Goal: Register for event/course

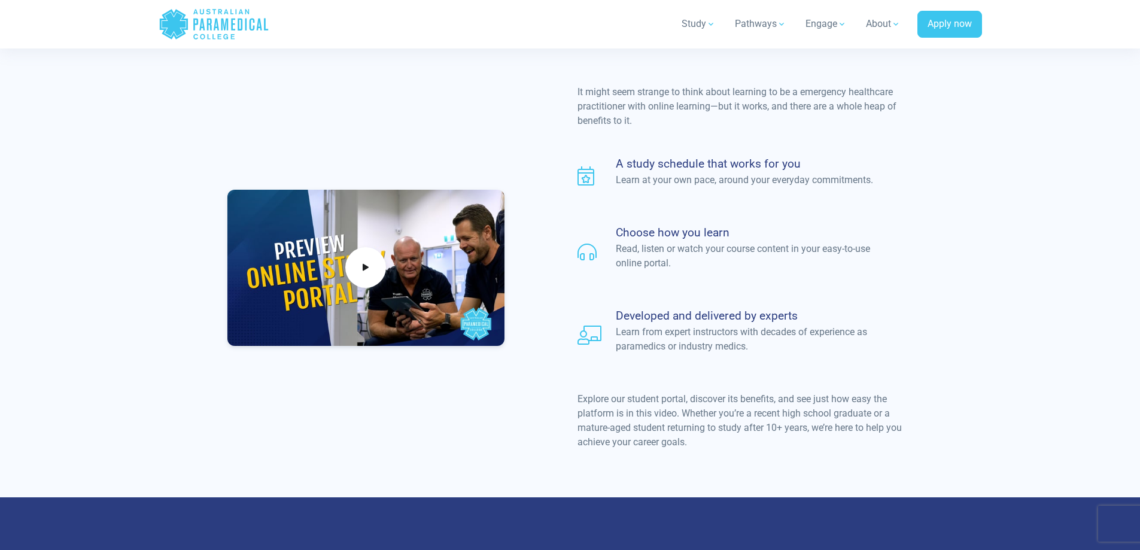
scroll to position [957, 0]
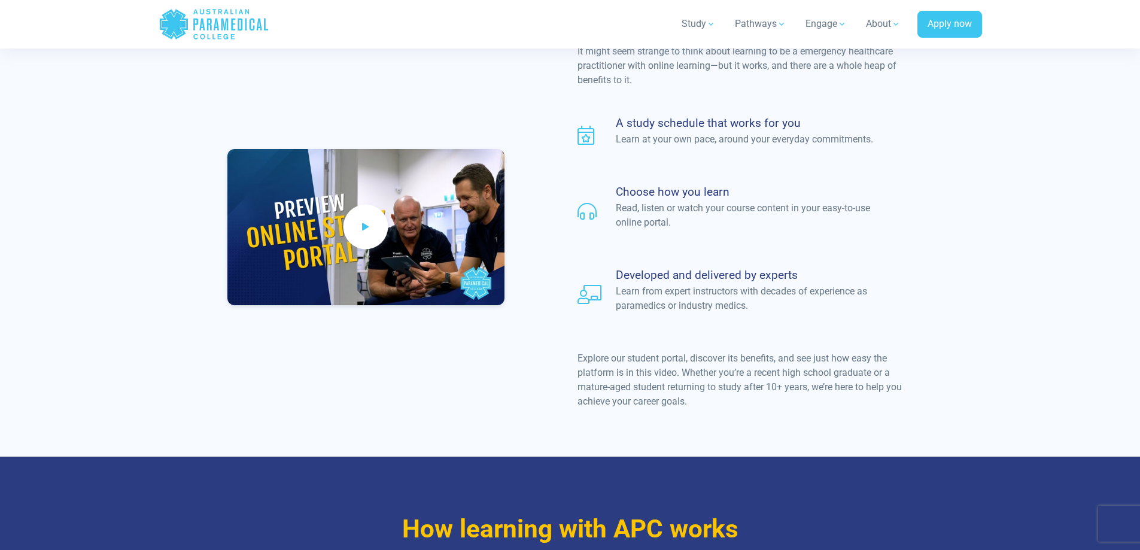
click at [366, 217] on icon at bounding box center [365, 227] width 13 height 20
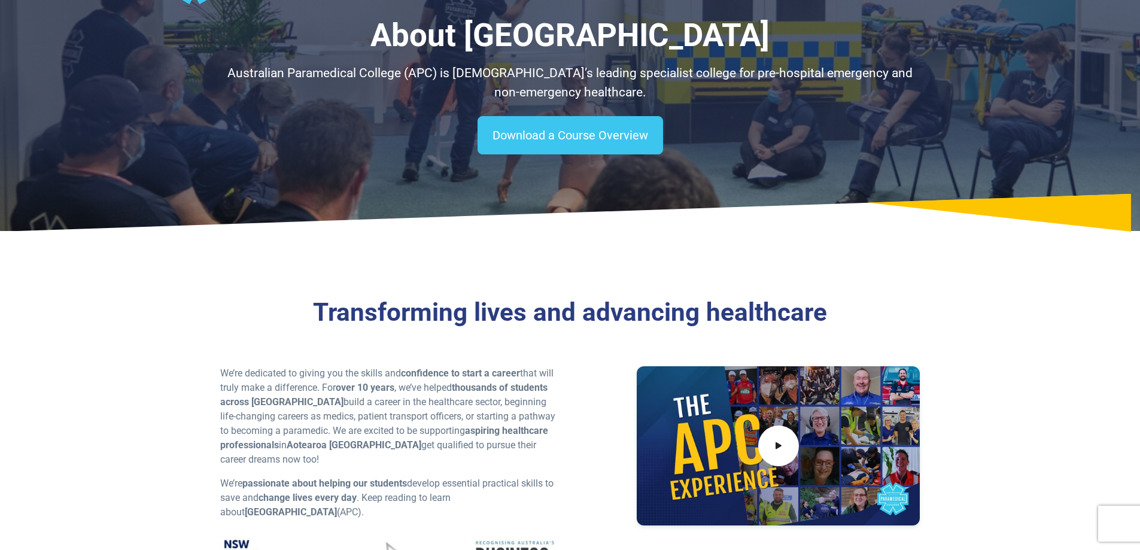
scroll to position [0, 0]
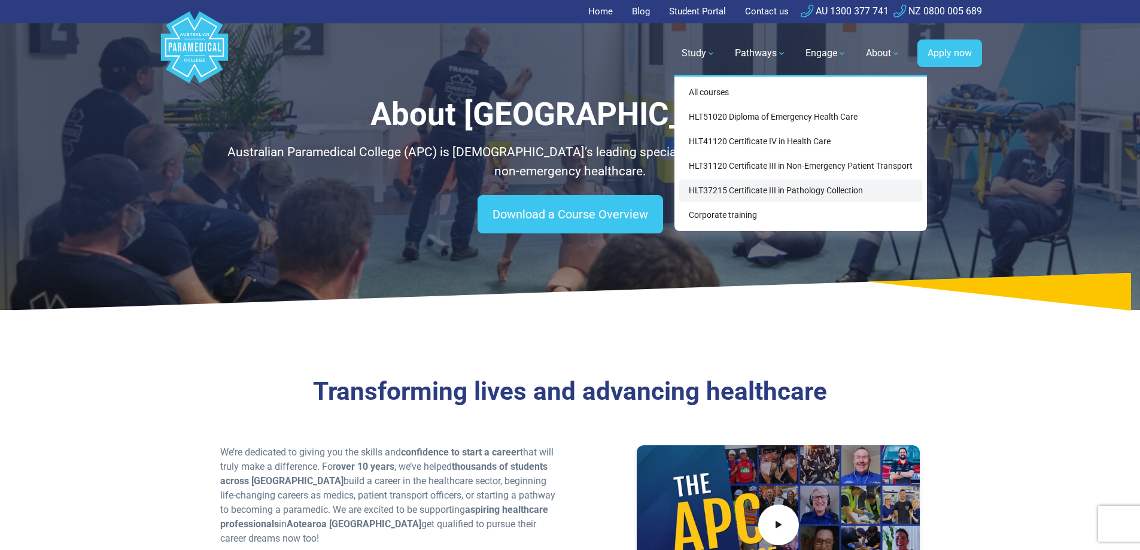
click at [723, 186] on link "HLT37215 Certificate III in Pathology Collection" at bounding box center [800, 191] width 243 height 22
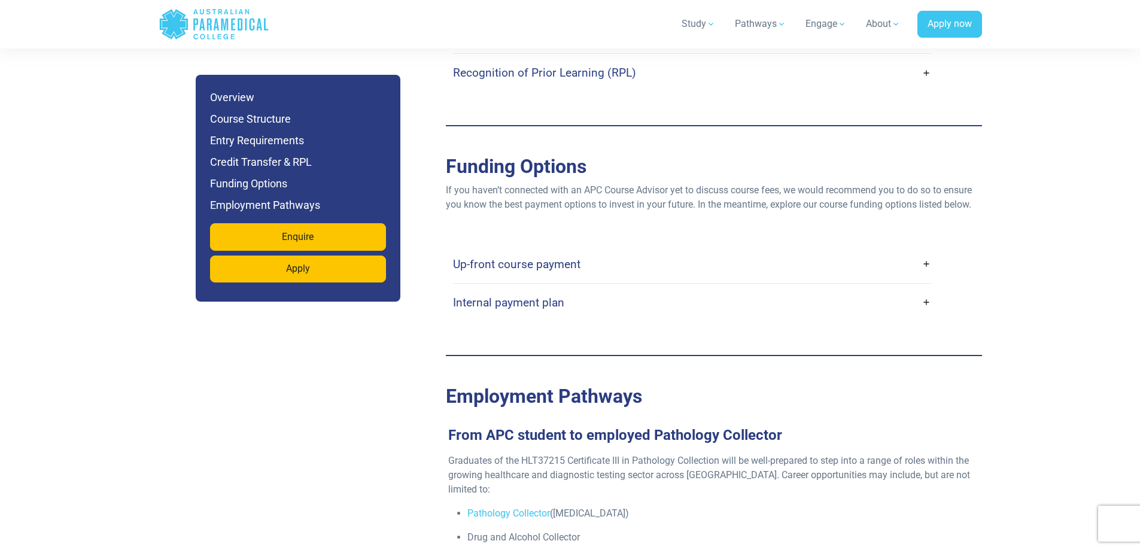
scroll to position [3291, 0]
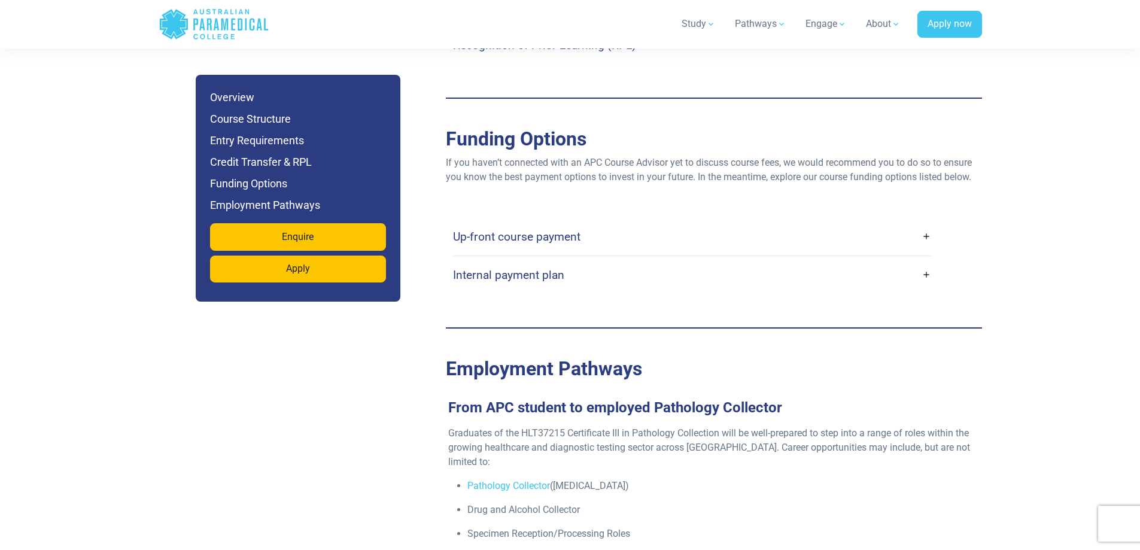
click at [929, 223] on link "Up-front course payment" at bounding box center [692, 237] width 478 height 28
click at [576, 230] on h4 "Up-front course payment" at bounding box center [516, 237] width 127 height 14
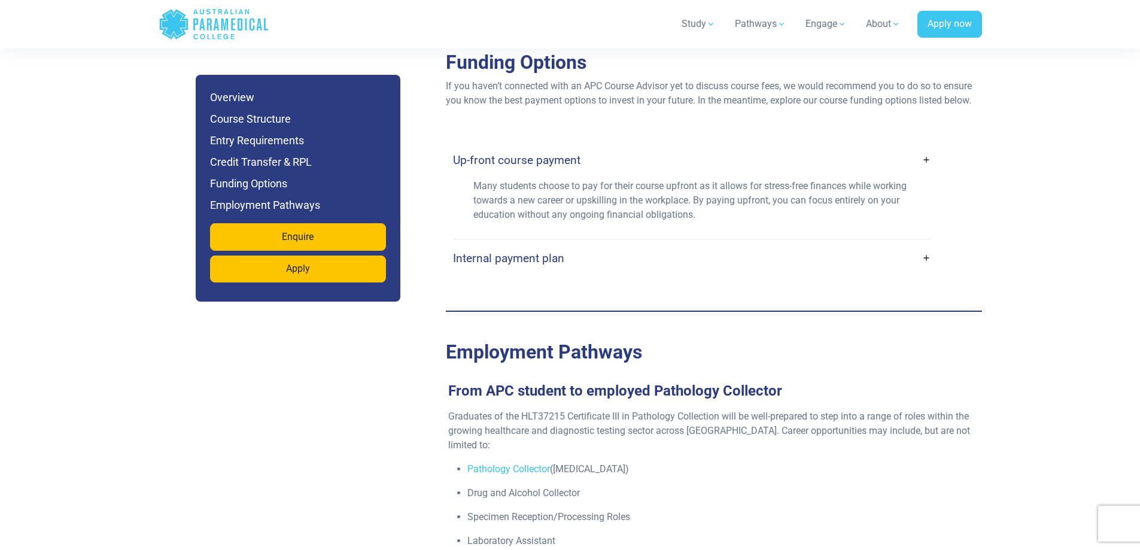
scroll to position [3351, 0]
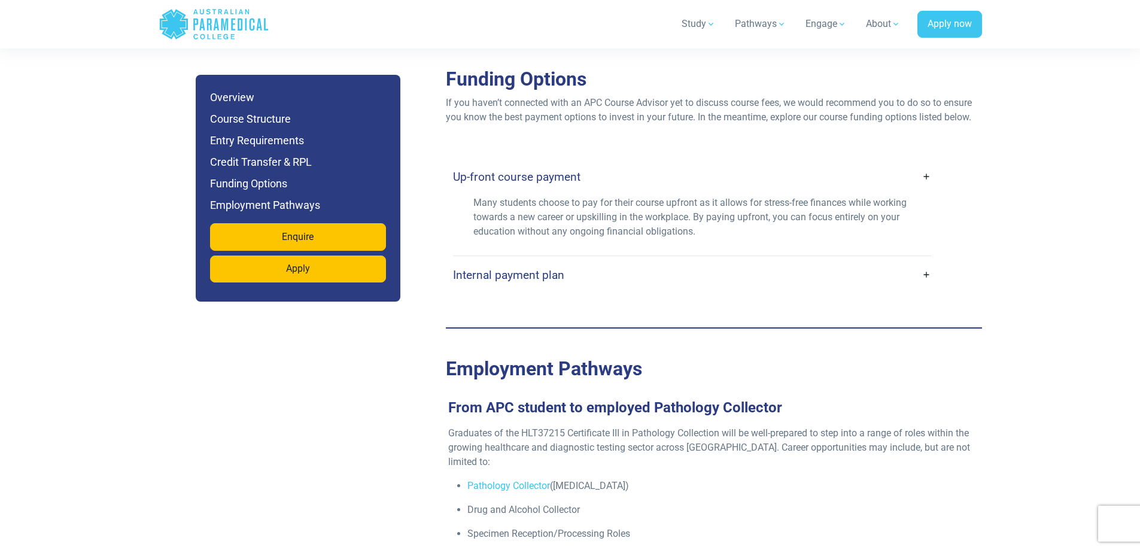
click at [926, 261] on link "Internal payment plan" at bounding box center [692, 275] width 478 height 28
click at [536, 268] on h4 "Internal payment plan" at bounding box center [508, 275] width 111 height 14
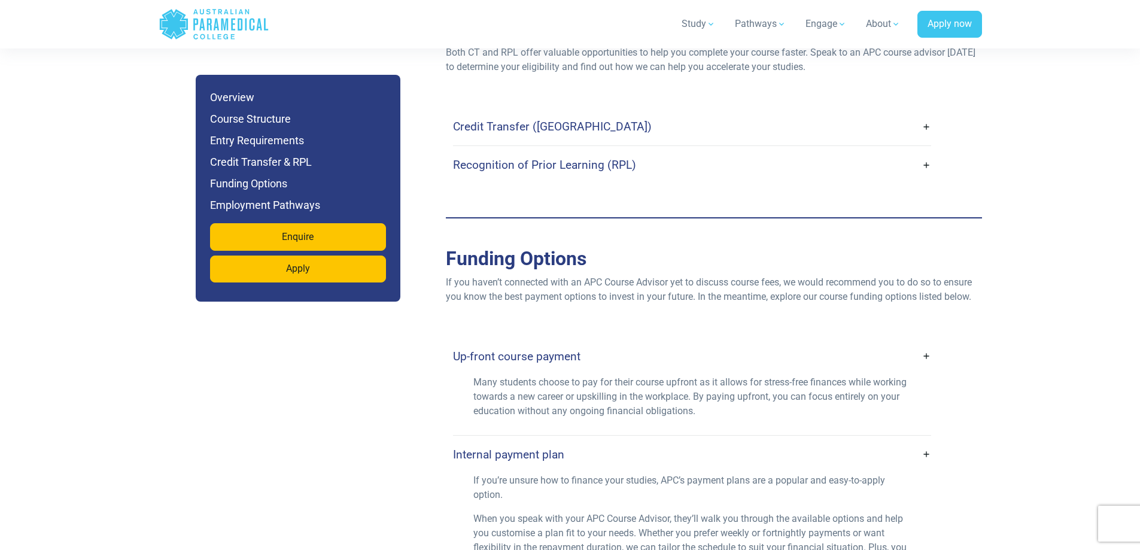
scroll to position [3231, 0]
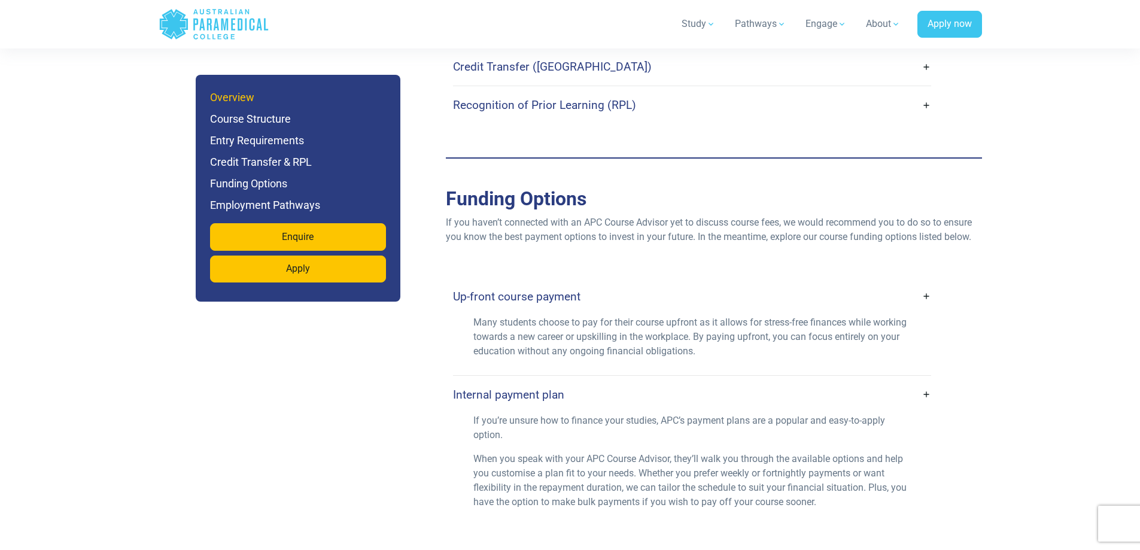
click at [241, 96] on h6 "Overview" at bounding box center [298, 97] width 176 height 17
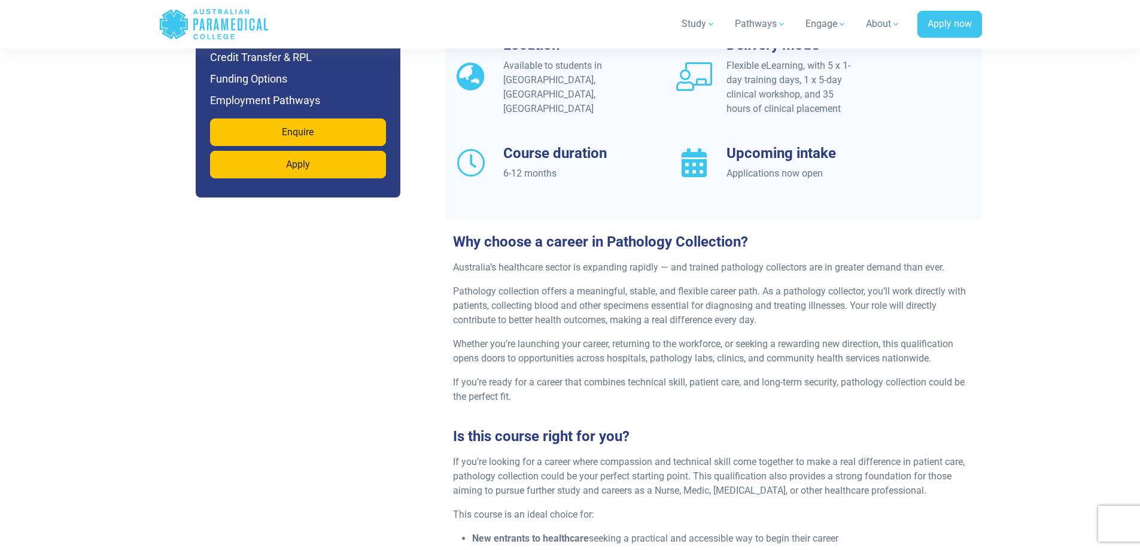
scroll to position [1008, 0]
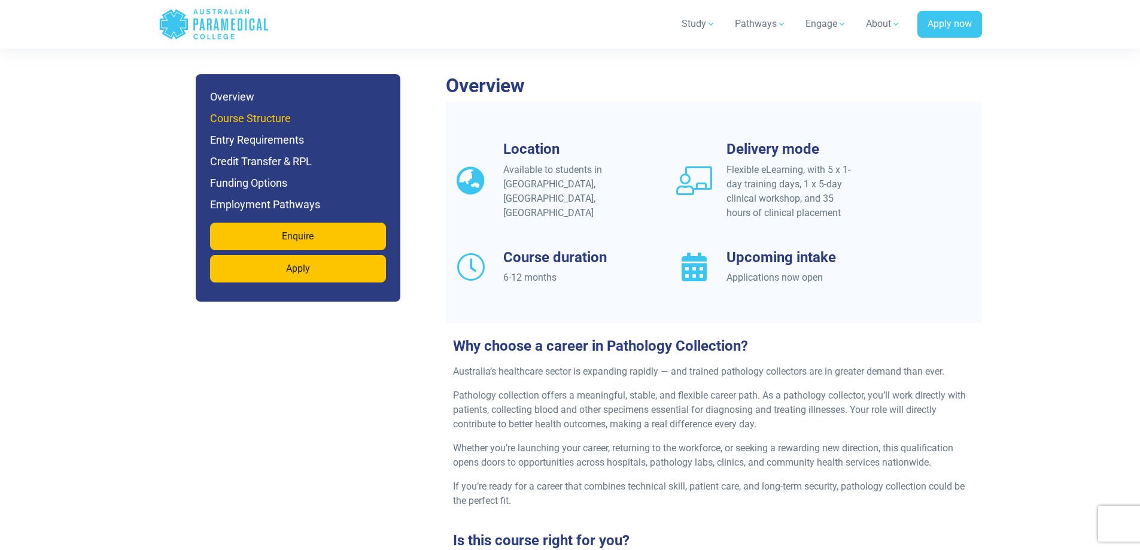
click at [260, 110] on h6 "Course Structure" at bounding box center [298, 118] width 176 height 17
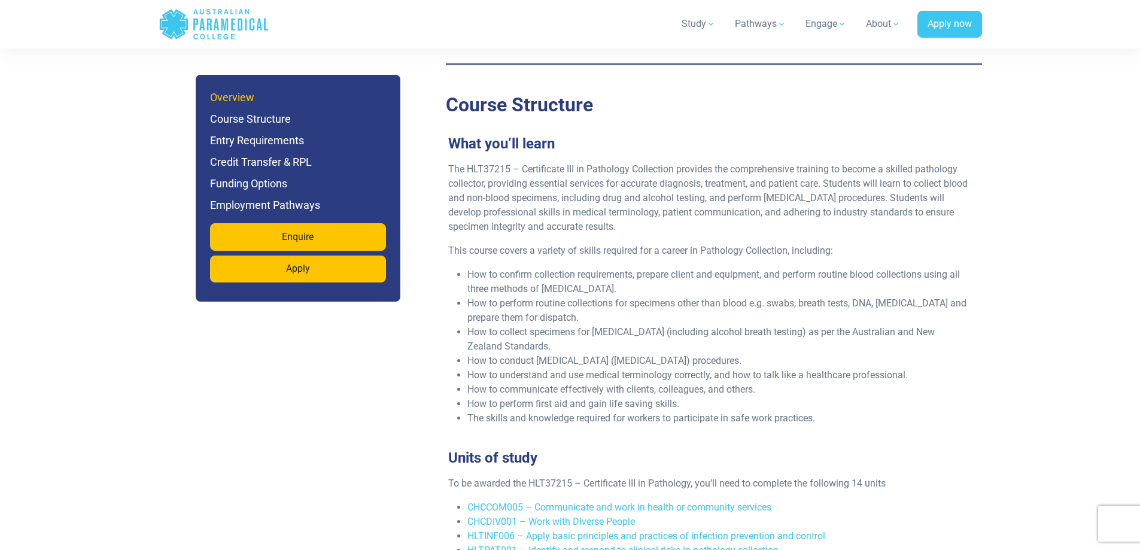
scroll to position [1929, 0]
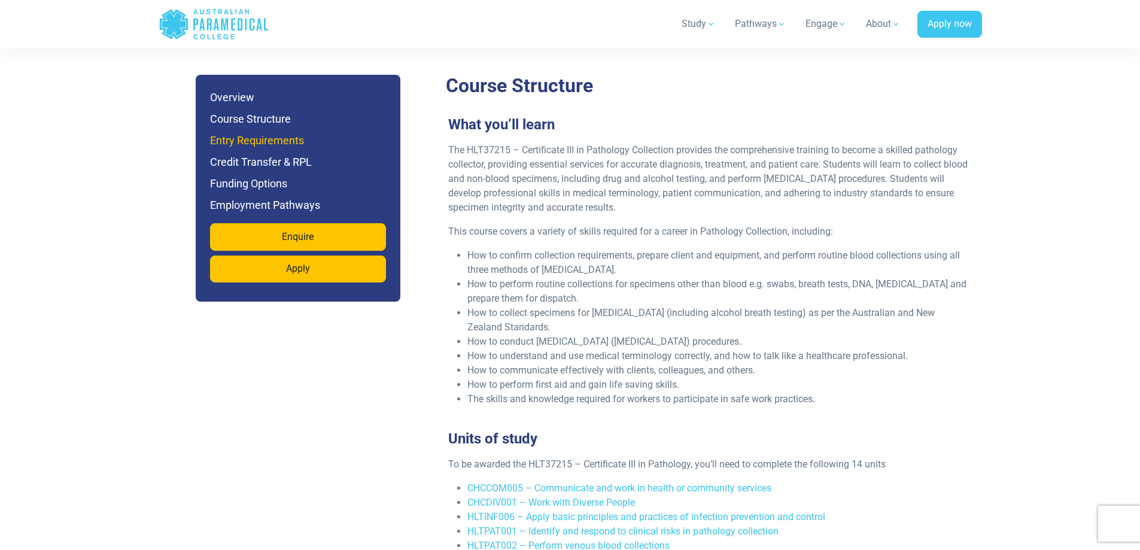
click at [253, 137] on h6 "Entry Requirements" at bounding box center [298, 140] width 176 height 17
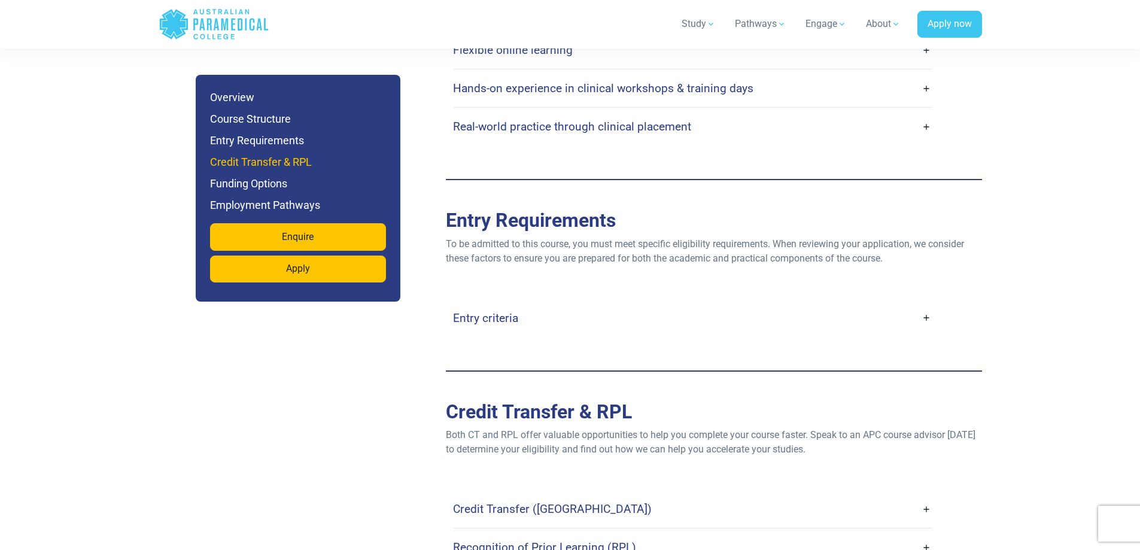
scroll to position [2924, 0]
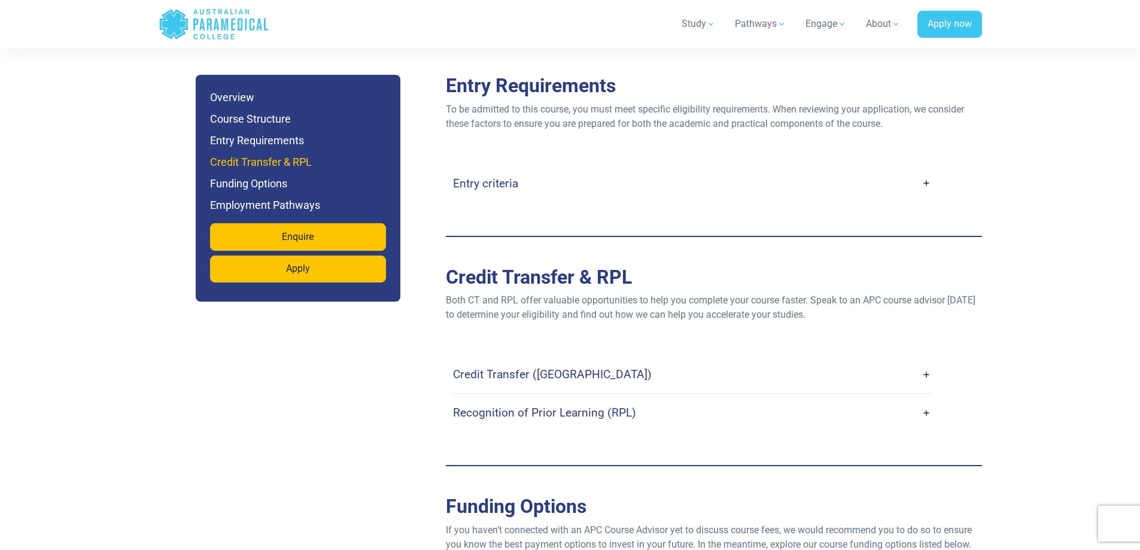
click at [269, 160] on h6 "Credit Transfer & RPL" at bounding box center [298, 162] width 176 height 17
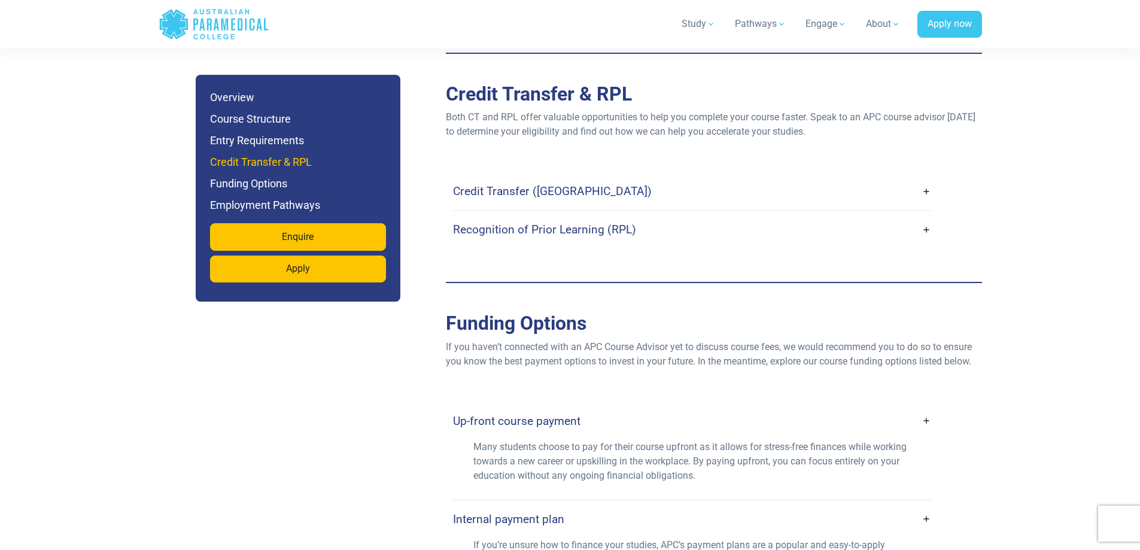
scroll to position [3115, 0]
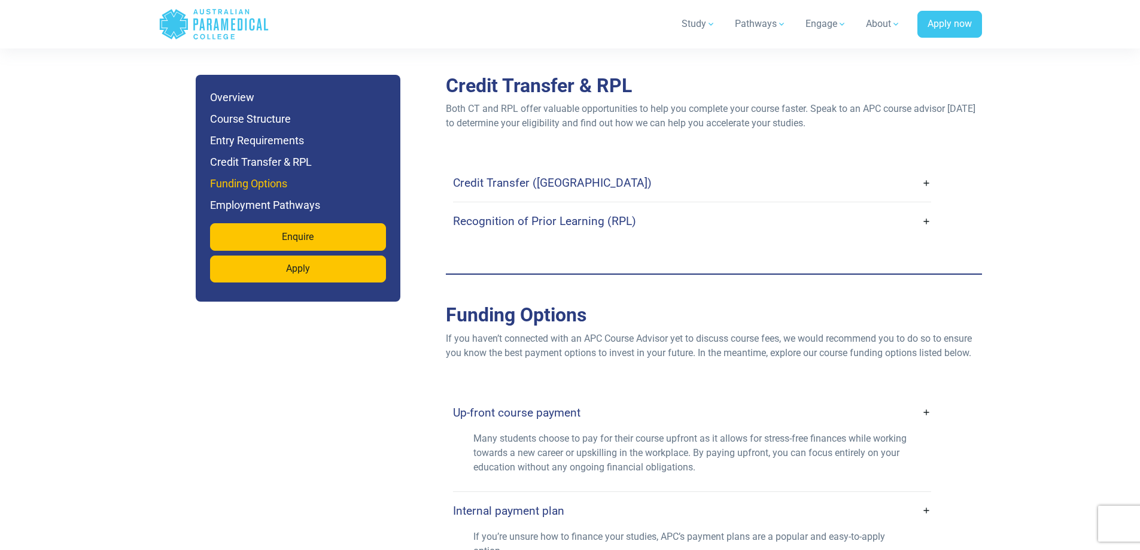
click at [263, 183] on h6 "Funding Options" at bounding box center [298, 183] width 176 height 17
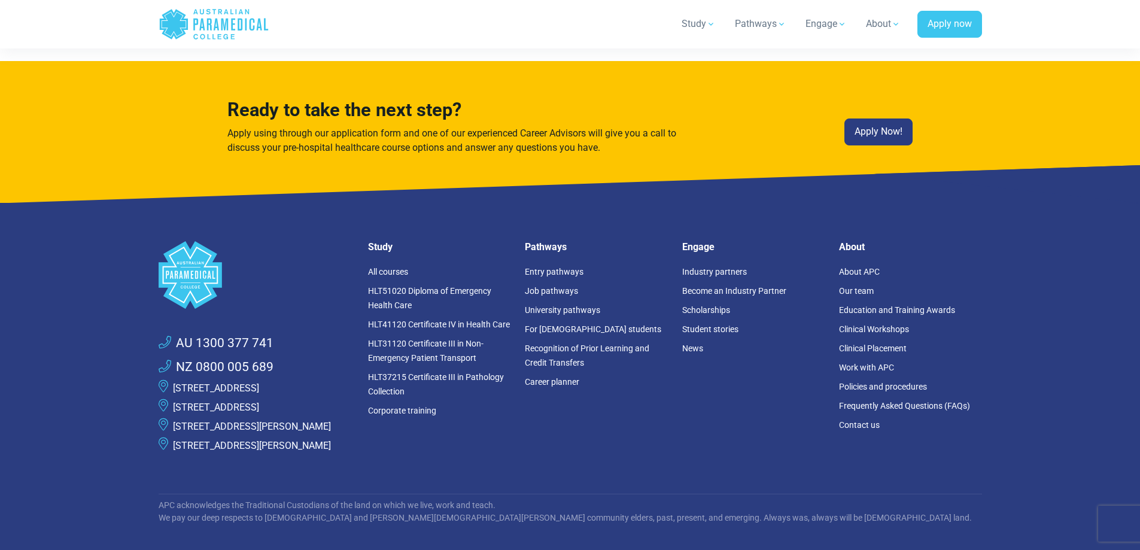
scroll to position [5858, 0]
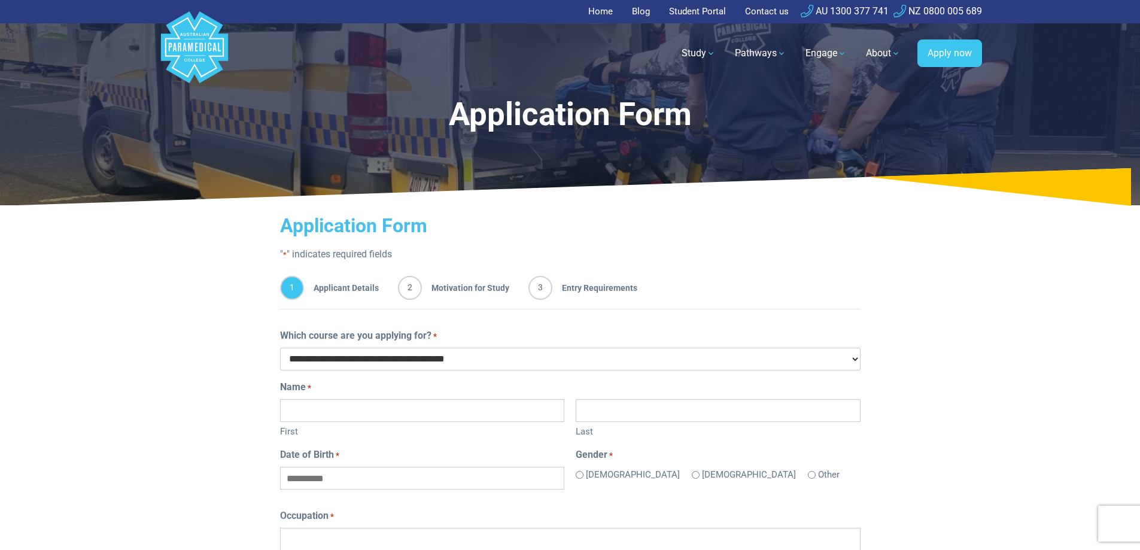
click at [854, 355] on select "**********" at bounding box center [570, 359] width 580 height 23
select select "**********"
click at [280, 348] on select "**********" at bounding box center [570, 359] width 580 height 23
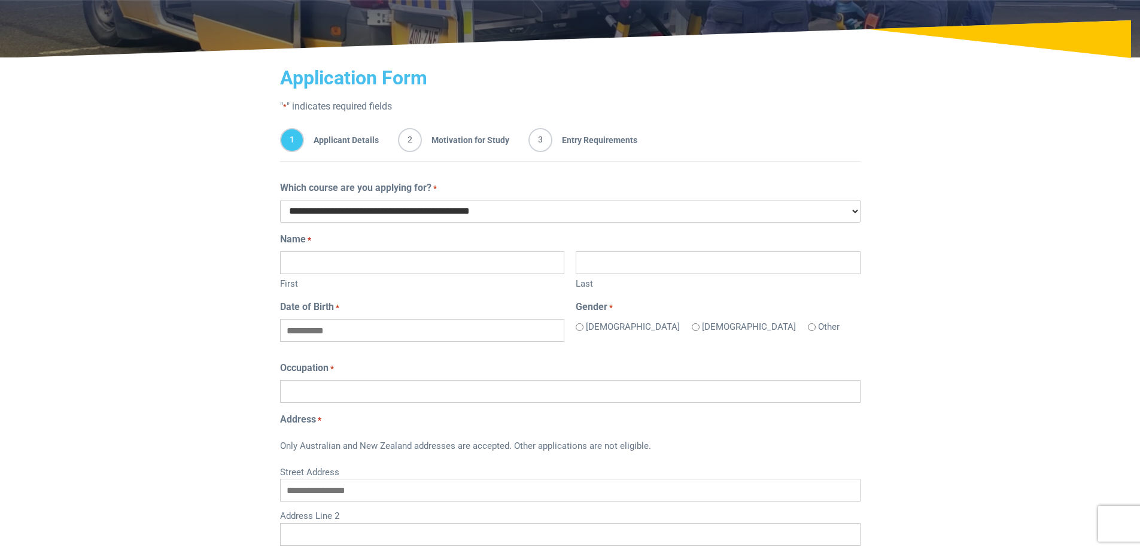
scroll to position [120, 0]
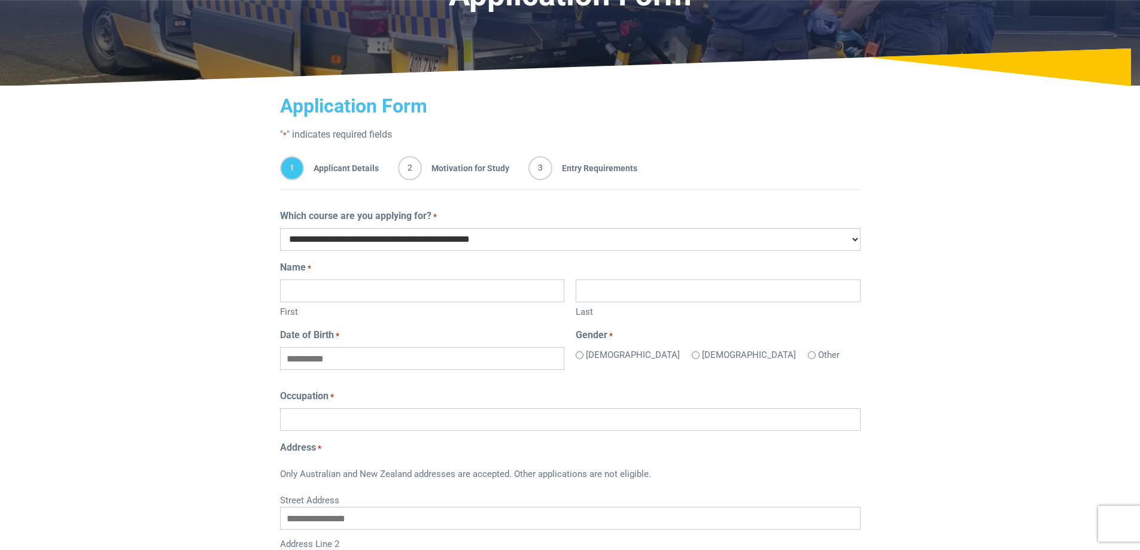
click at [409, 168] on span "2" at bounding box center [410, 168] width 24 height 24
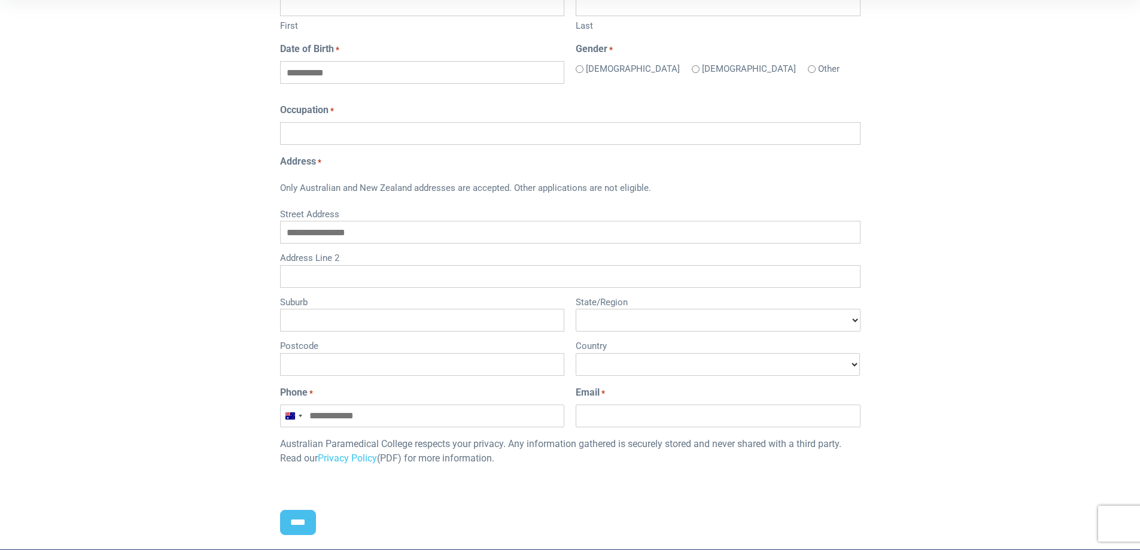
scroll to position [359, 0]
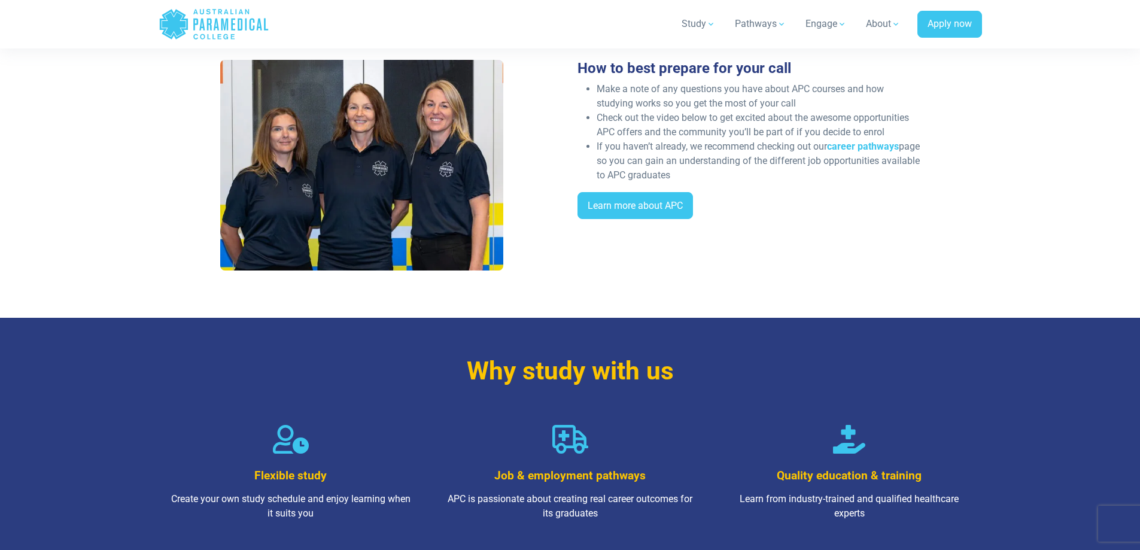
scroll to position [479, 0]
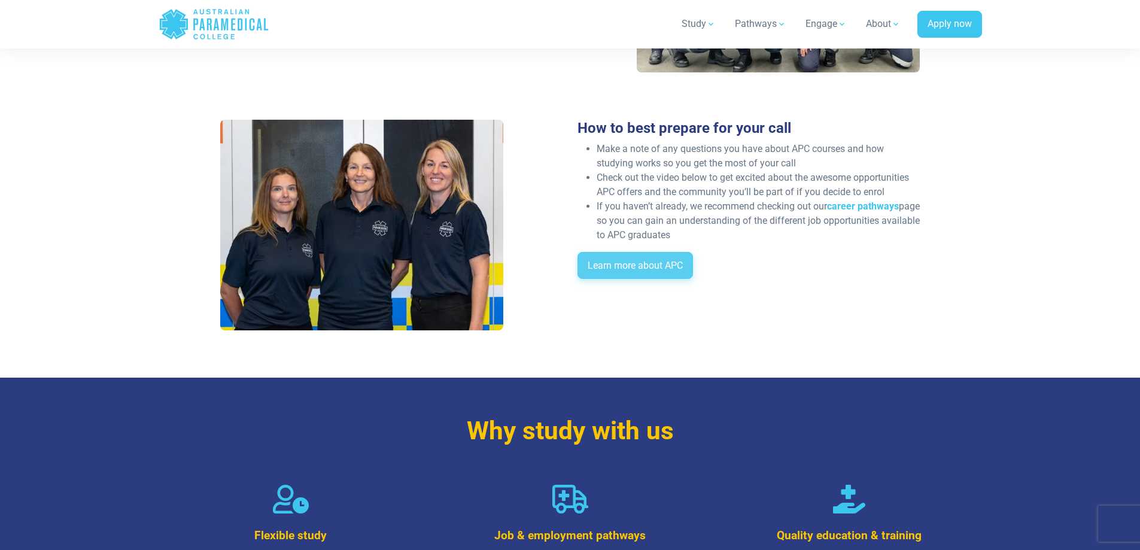
click at [639, 266] on link "Learn more about APC" at bounding box center [634, 266] width 115 height 28
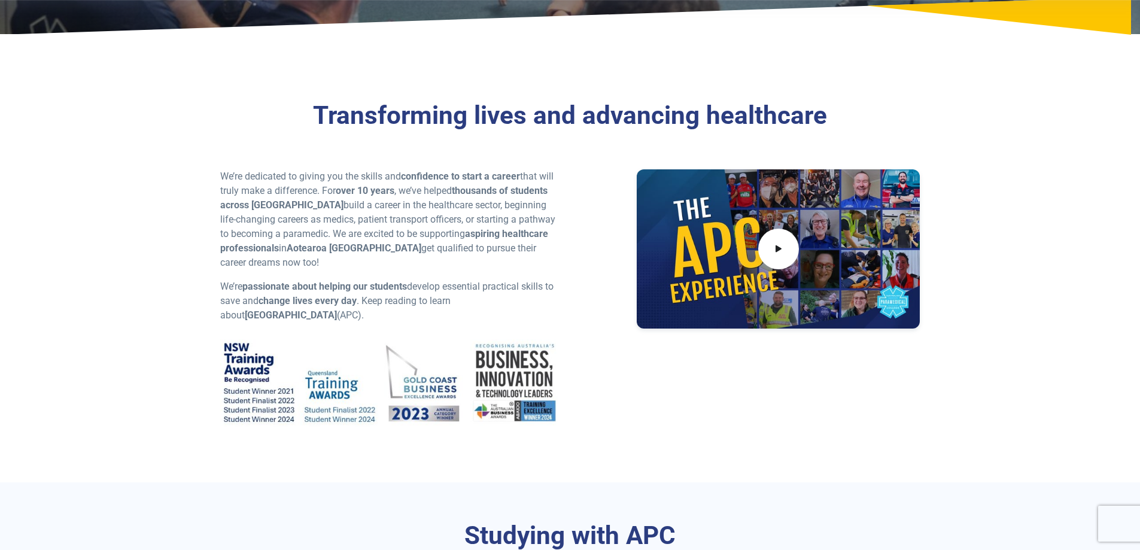
scroll to position [299, 0]
